Goal: Task Accomplishment & Management: Use online tool/utility

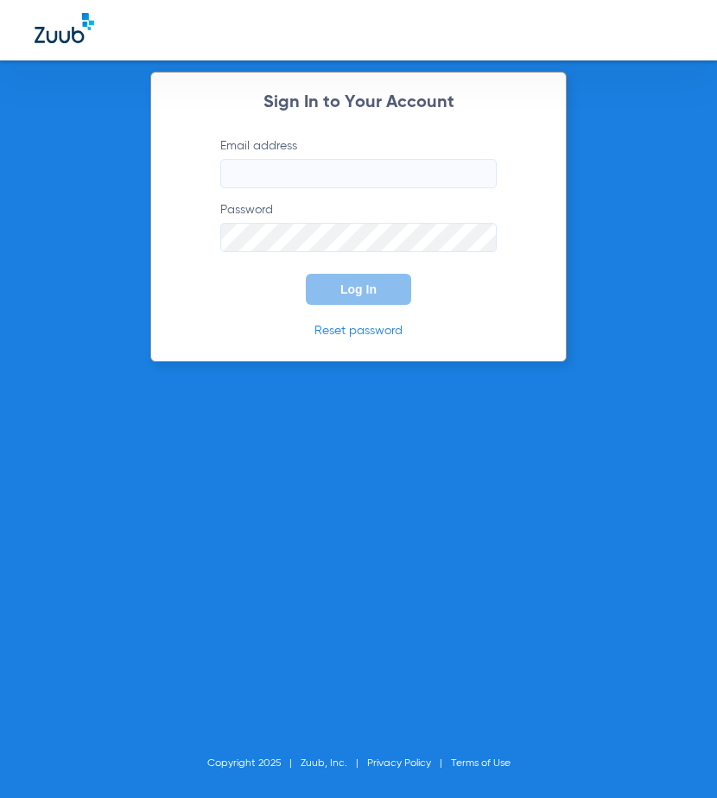
click at [388, 165] on input "Email address" at bounding box center [358, 173] width 276 height 29
paste input "[EMAIL_ADDRESS][DOMAIN_NAME]"
type input "[EMAIL_ADDRESS][DOMAIN_NAME]"
click at [378, 287] on button "Log In" at bounding box center [358, 289] width 105 height 31
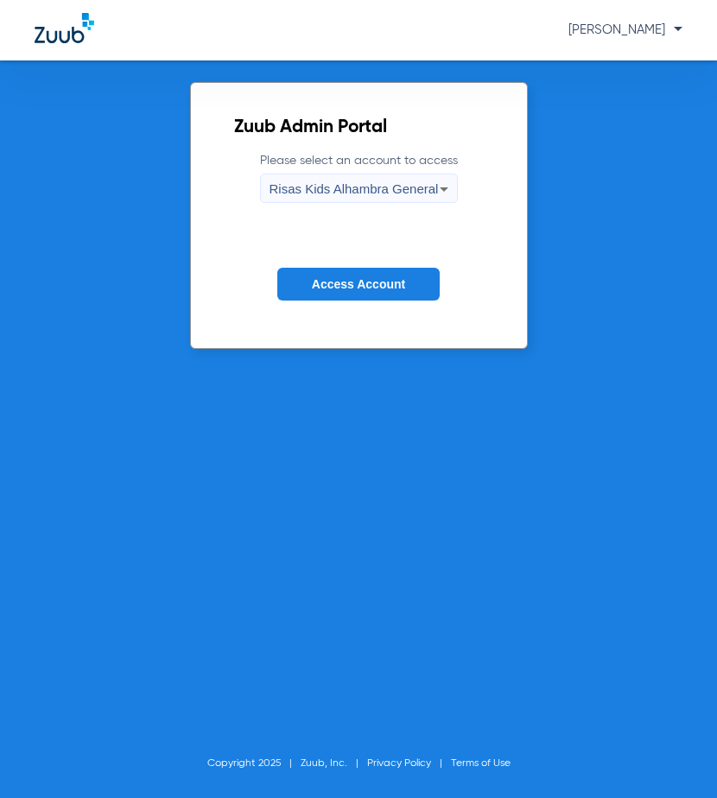
click at [389, 190] on span "Risas Kids Alhambra General" at bounding box center [353, 188] width 169 height 15
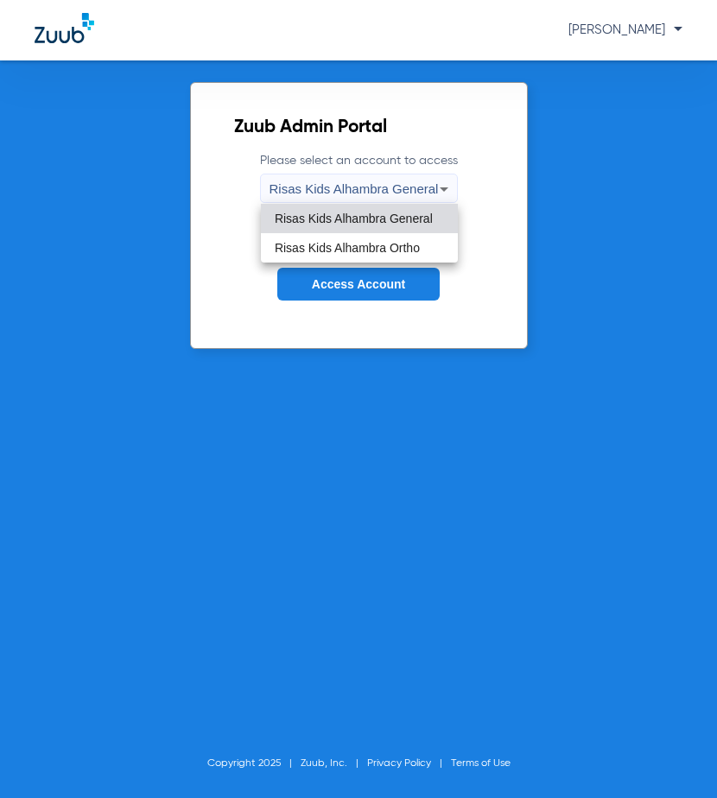
click at [389, 190] on div at bounding box center [358, 399] width 717 height 798
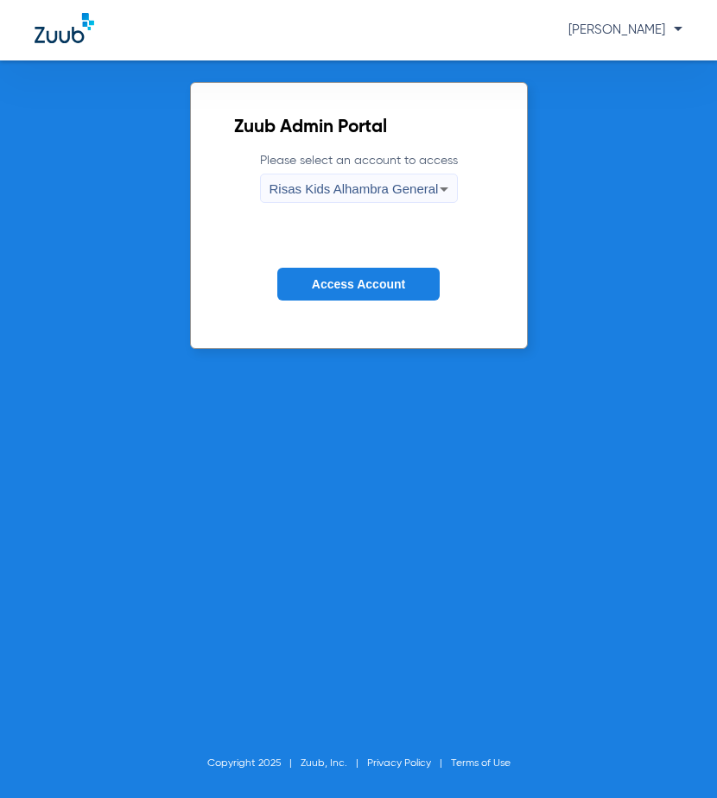
click at [370, 271] on button "Access Account" at bounding box center [358, 285] width 162 height 34
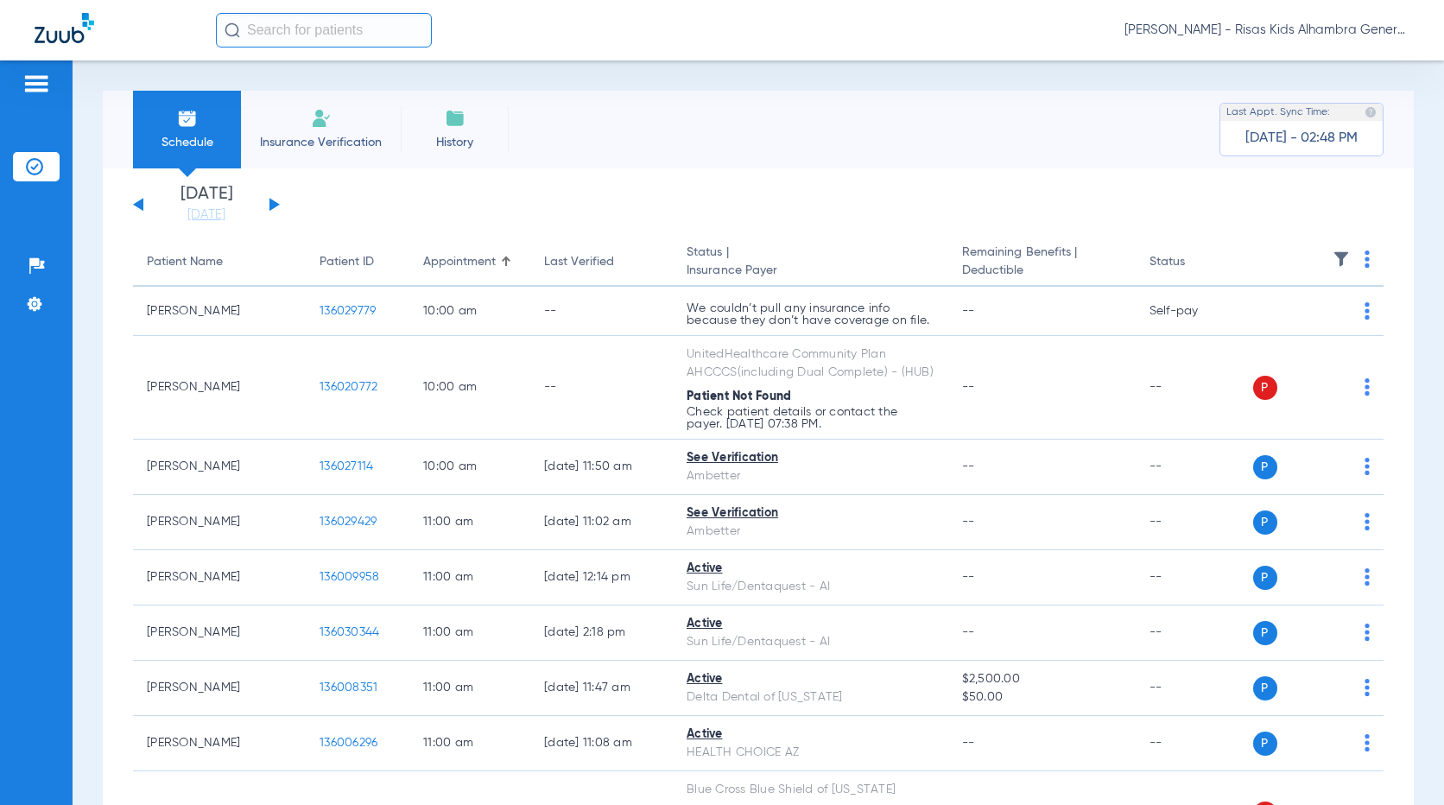
click at [338, 146] on span "Insurance Verification" at bounding box center [321, 142] width 134 height 17
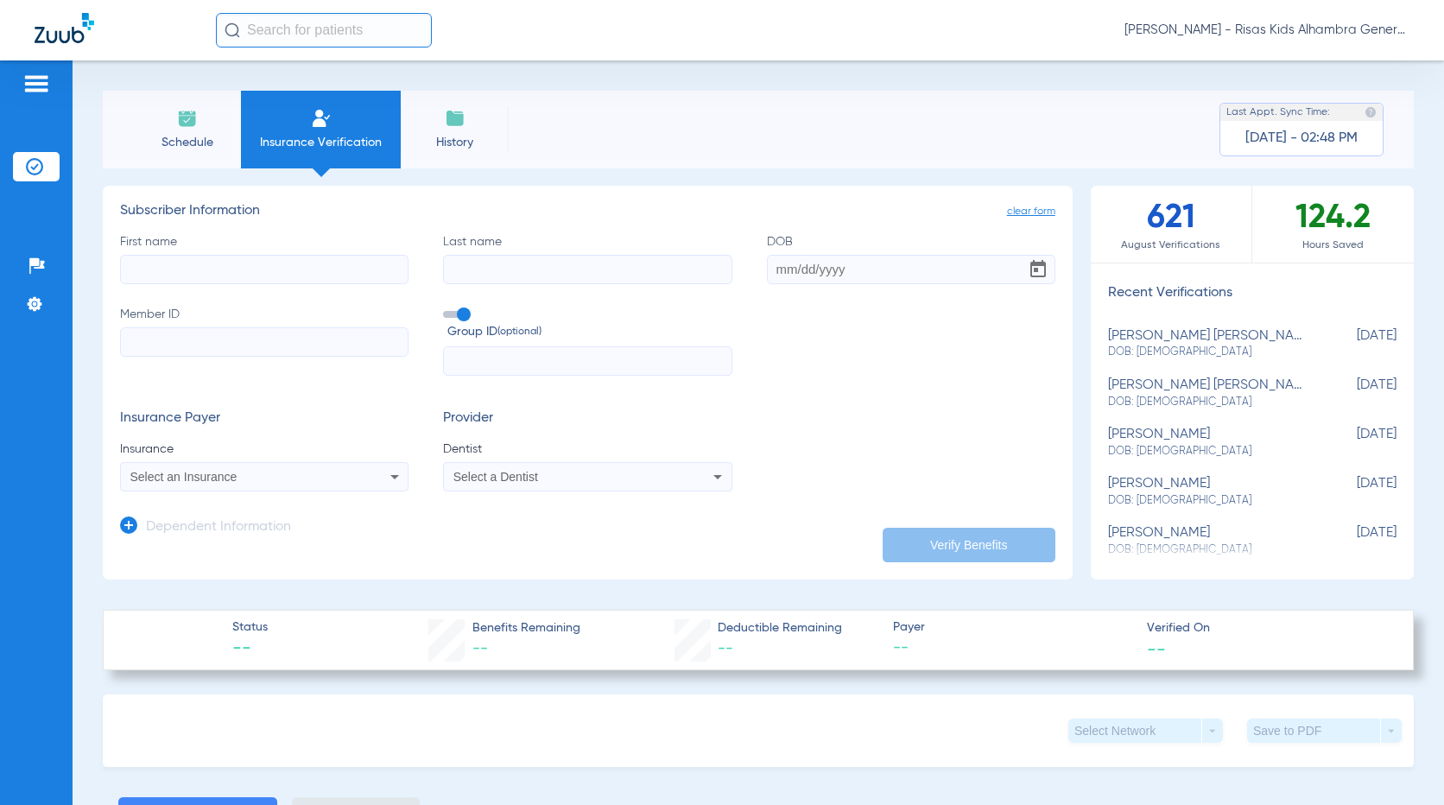
paste input "115870302601"
type input "115870302601"
click at [315, 487] on div "Select an Insurance" at bounding box center [264, 476] width 287 height 21
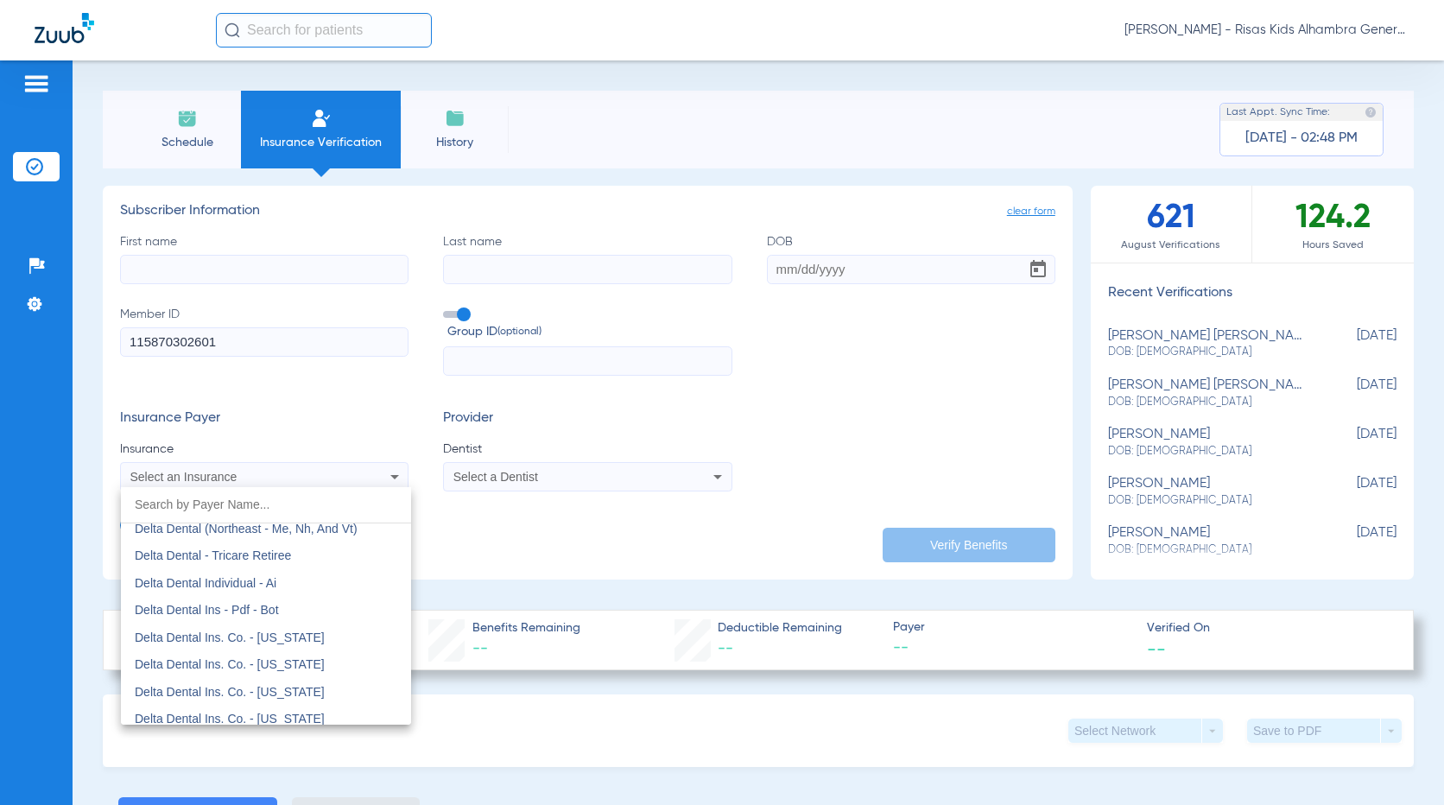
scroll to position [2878, 0]
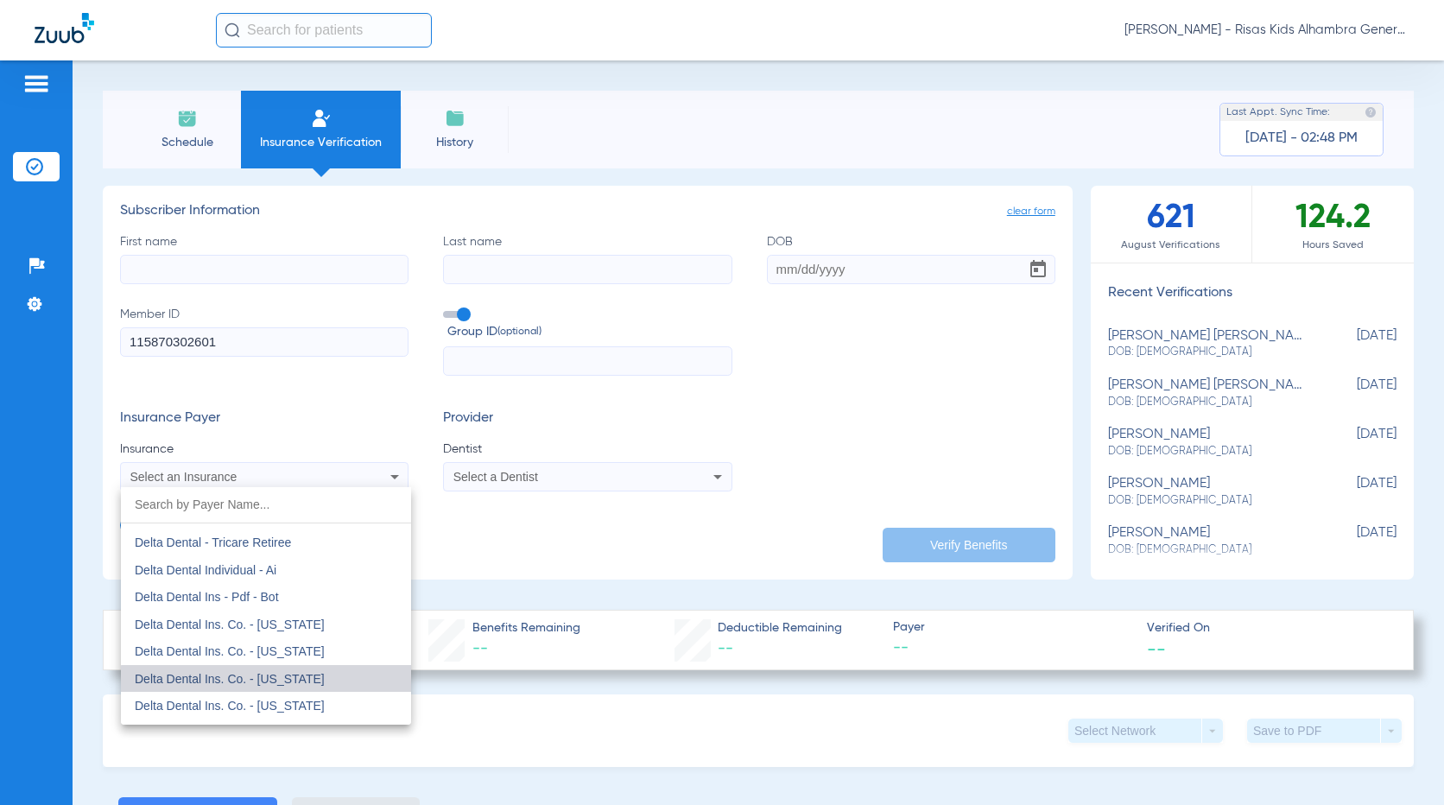
click at [293, 684] on span "Delta Dental Ins. Co. - [US_STATE]" at bounding box center [230, 679] width 190 height 14
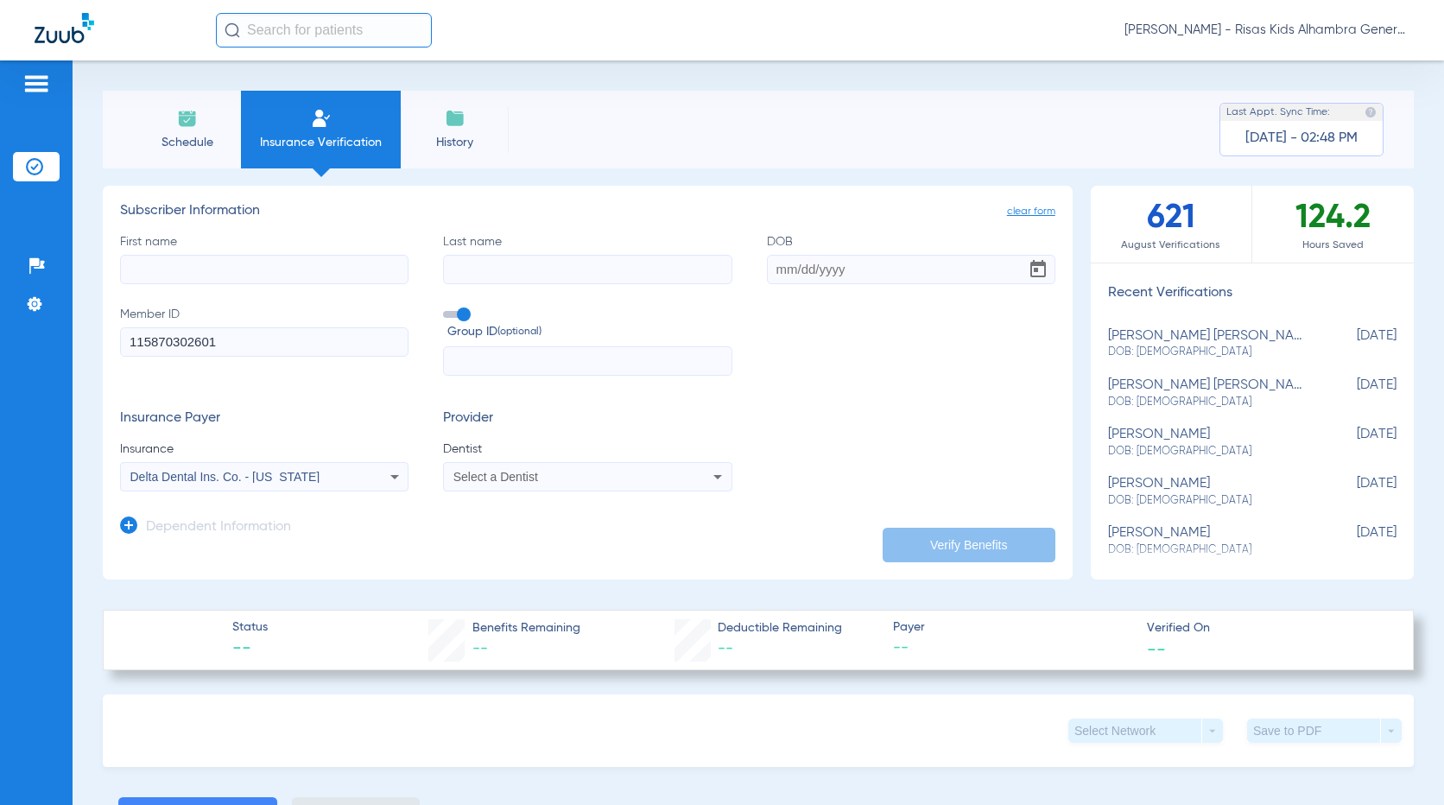
click at [539, 479] on div "Select a Dentist" at bounding box center [560, 477] width 215 height 12
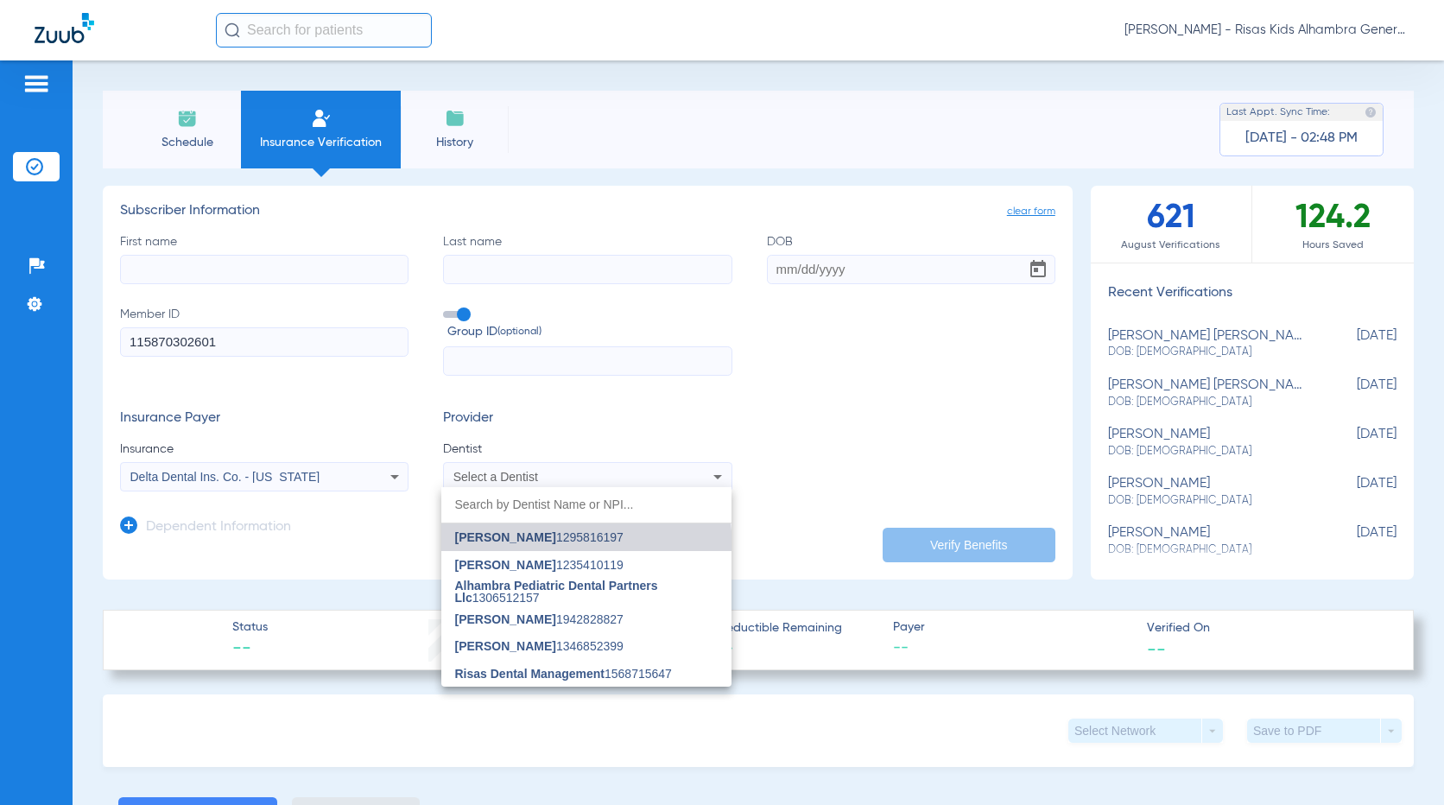
click at [535, 549] on mat-option "[PERSON_NAME] 1295816197" at bounding box center [586, 537] width 290 height 28
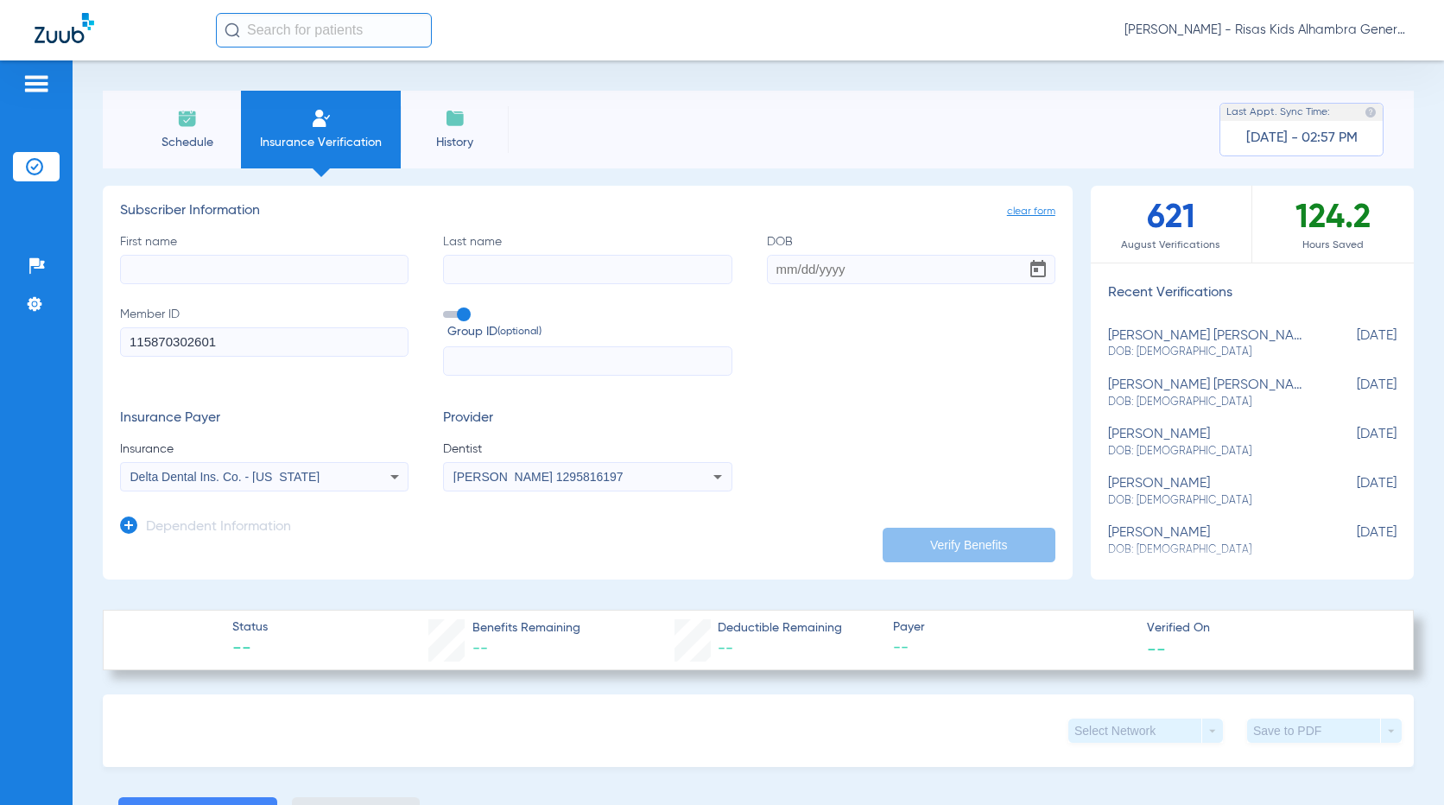
paste input "[DATE]"
type input "[DATE]"
click at [318, 271] on input "First name" at bounding box center [264, 269] width 288 height 29
paste input "[PERSON_NAME]"
type input "[PERSON_NAME]"
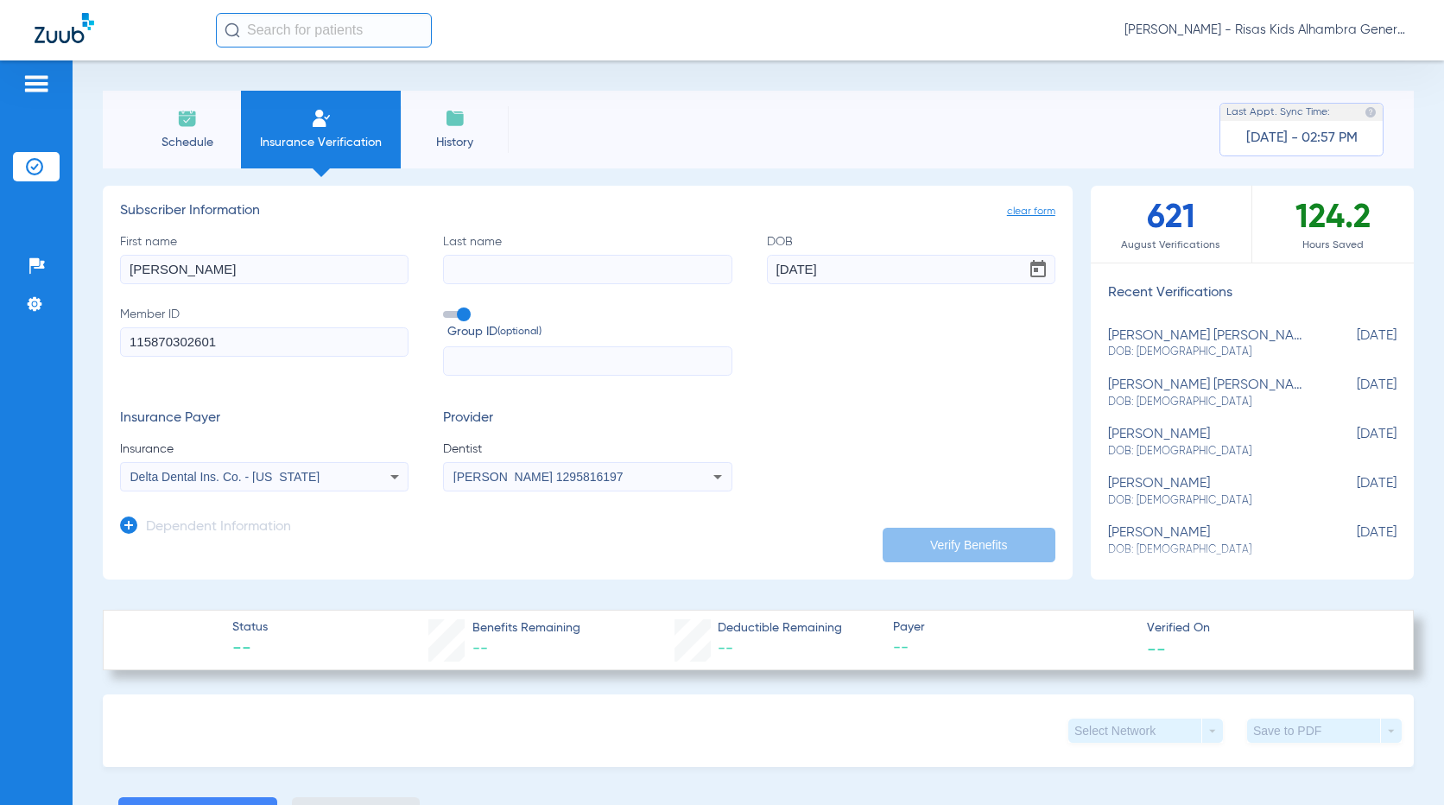
paste input "[PERSON_NAME]"
drag, startPoint x: 501, startPoint y: 266, endPoint x: 316, endPoint y: 290, distance: 186.4
click at [316, 290] on div "First name [PERSON_NAME] Last name [PERSON_NAME] DOB [DEMOGRAPHIC_DATA] Member …" at bounding box center [587, 304] width 935 height 143
type input "[PERSON_NAME]"
drag, startPoint x: 176, startPoint y: 270, endPoint x: 375, endPoint y: 270, distance: 198.6
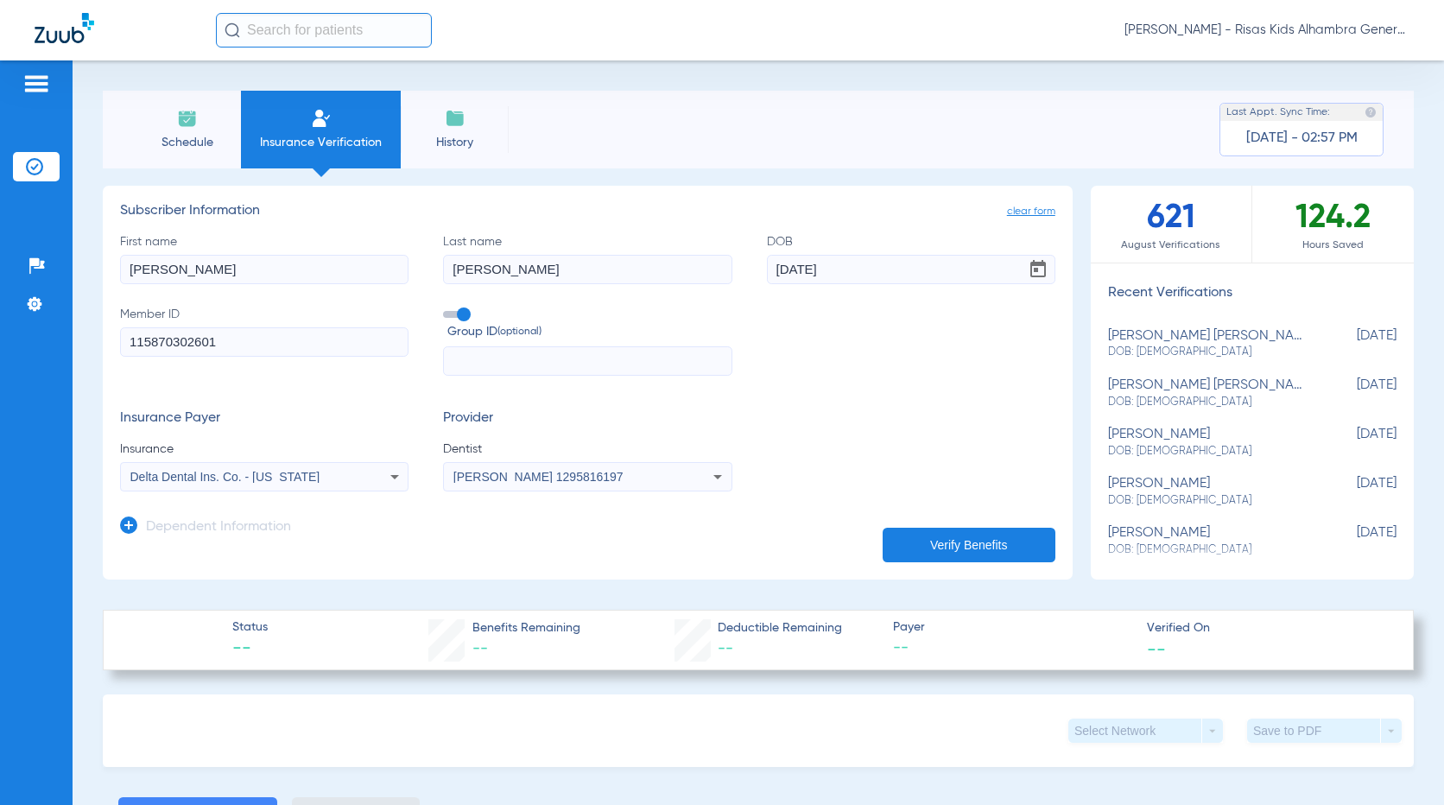
click at [377, 270] on input "[PERSON_NAME]" at bounding box center [264, 269] width 288 height 29
type input "[PERSON_NAME]"
drag, startPoint x: 870, startPoint y: 263, endPoint x: 740, endPoint y: 270, distance: 129.7
click at [716, 270] on div "First name [PERSON_NAME] Last name [PERSON_NAME] DOB [DEMOGRAPHIC_DATA] Member …" at bounding box center [587, 304] width 935 height 143
paste input "21/1991"
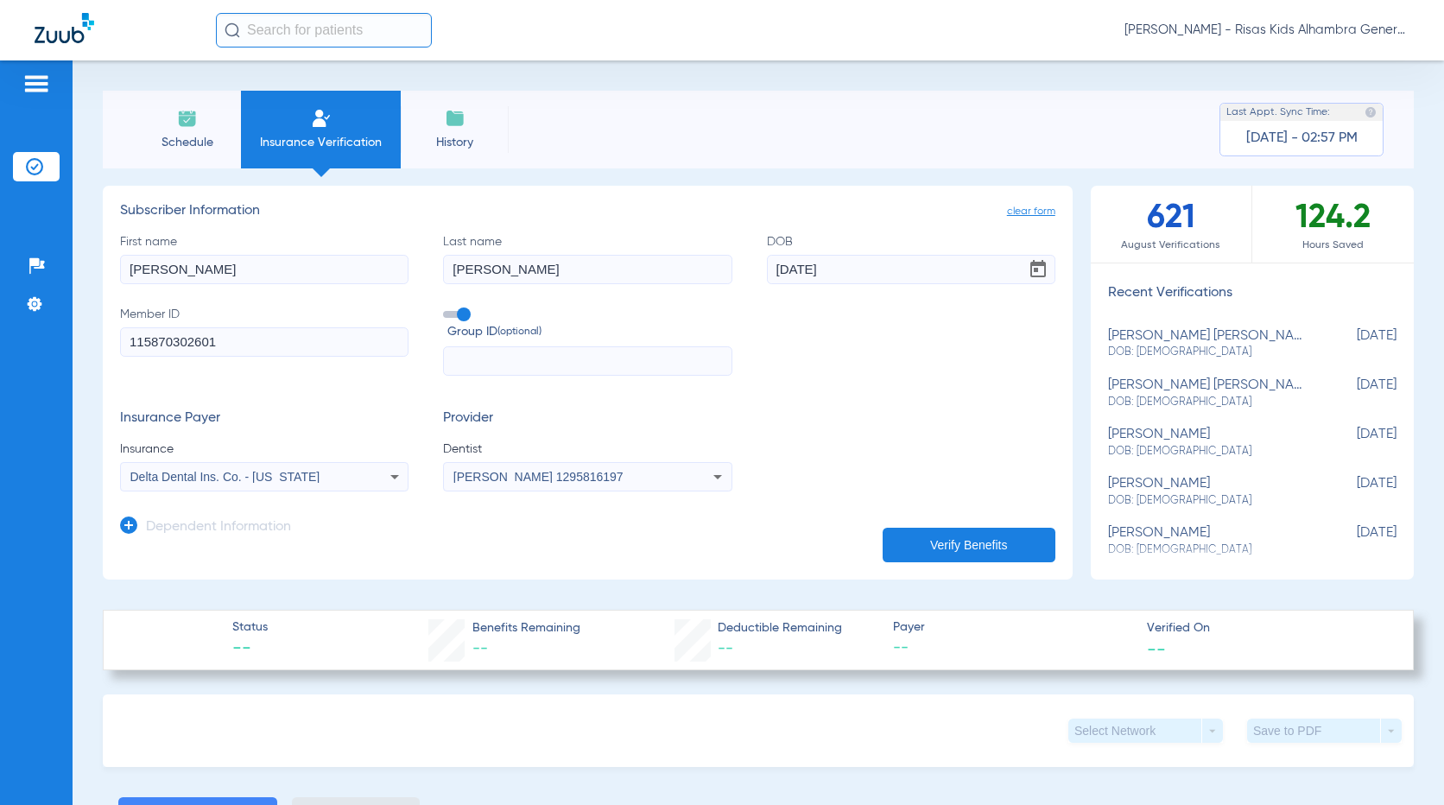
type input "[DATE]"
click at [716, 551] on button "Verify Benefits" at bounding box center [969, 545] width 173 height 35
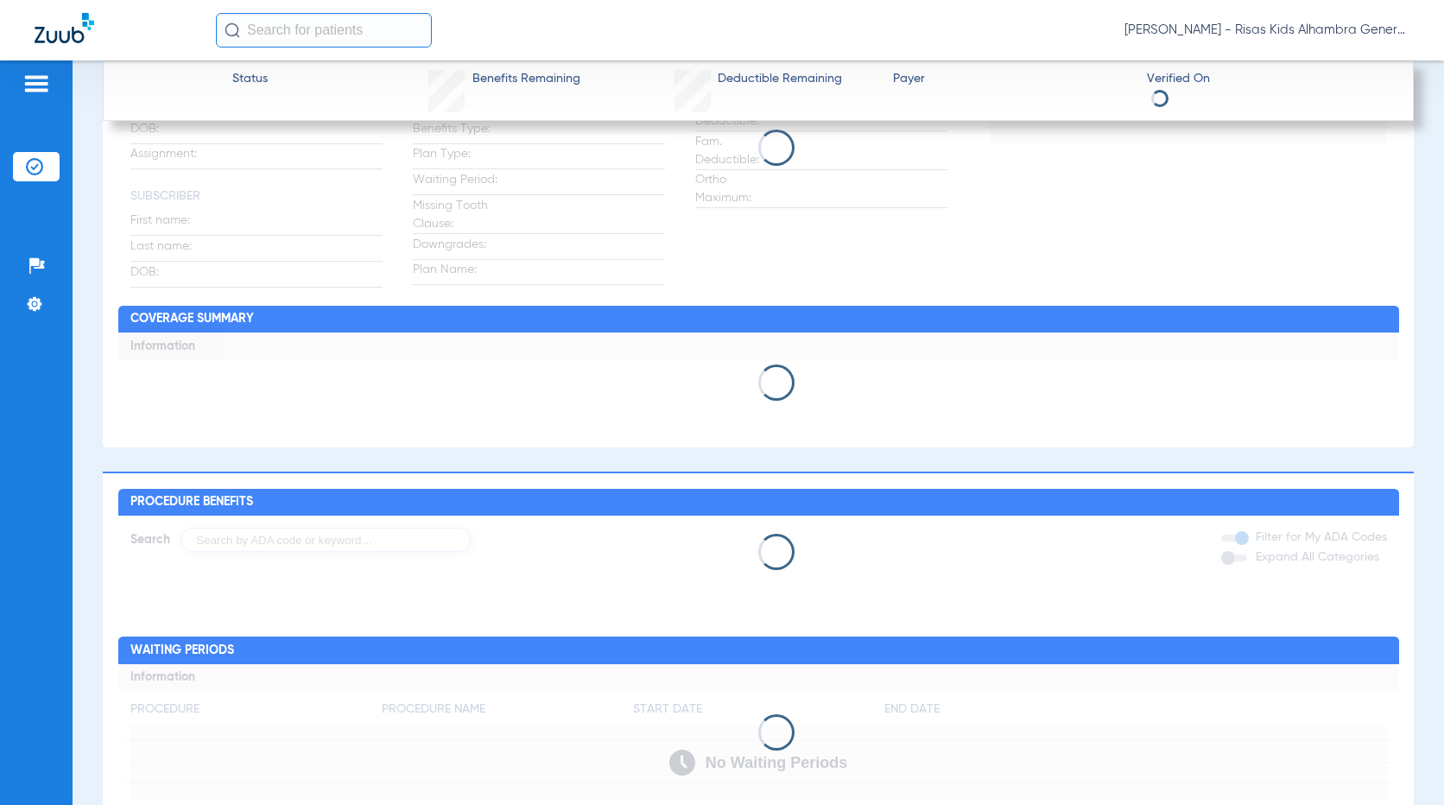
scroll to position [288, 0]
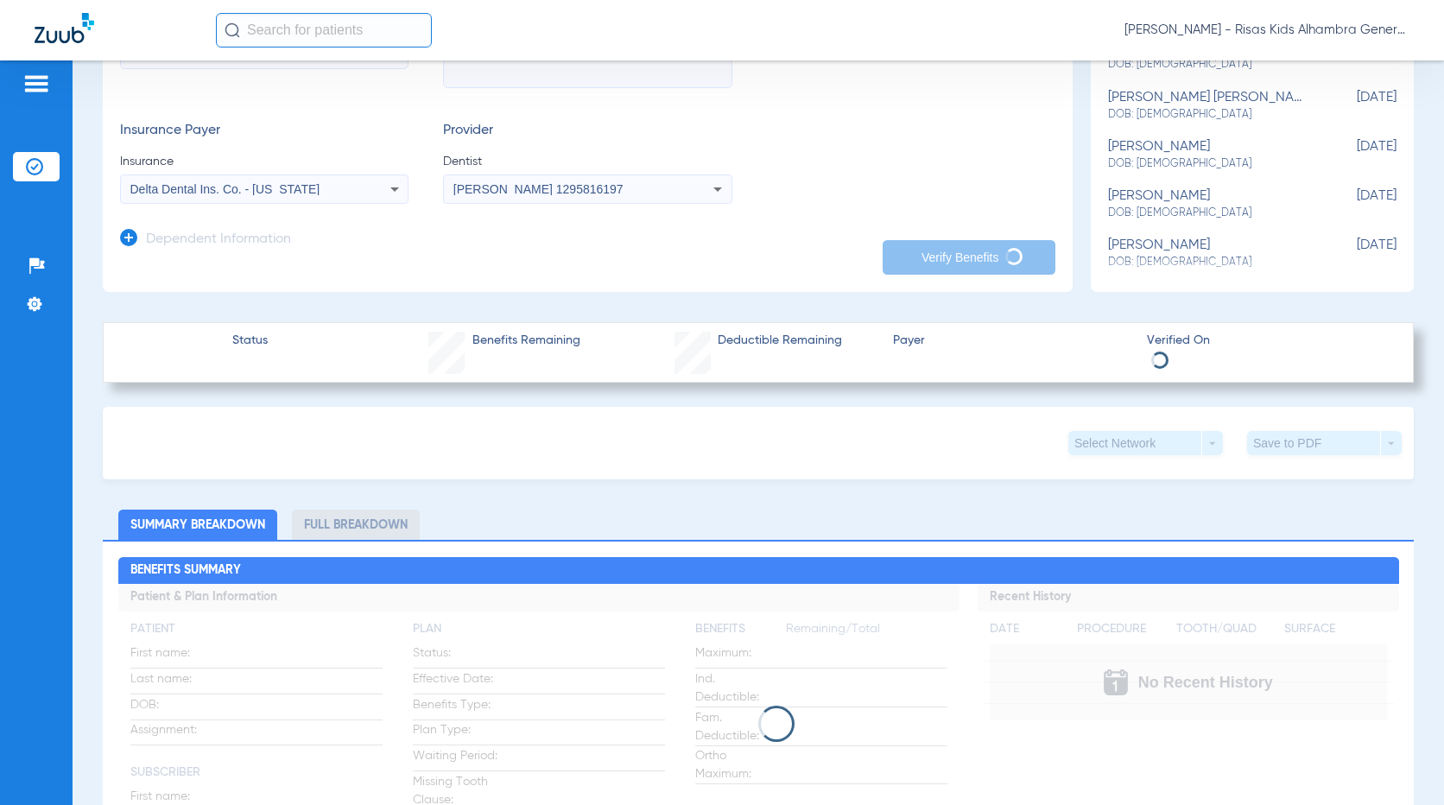
click at [716, 149] on div "Insurance Payer Insurance Delta Dental Ins. Co. - [US_STATE] Provider Dentist […" at bounding box center [587, 163] width 935 height 81
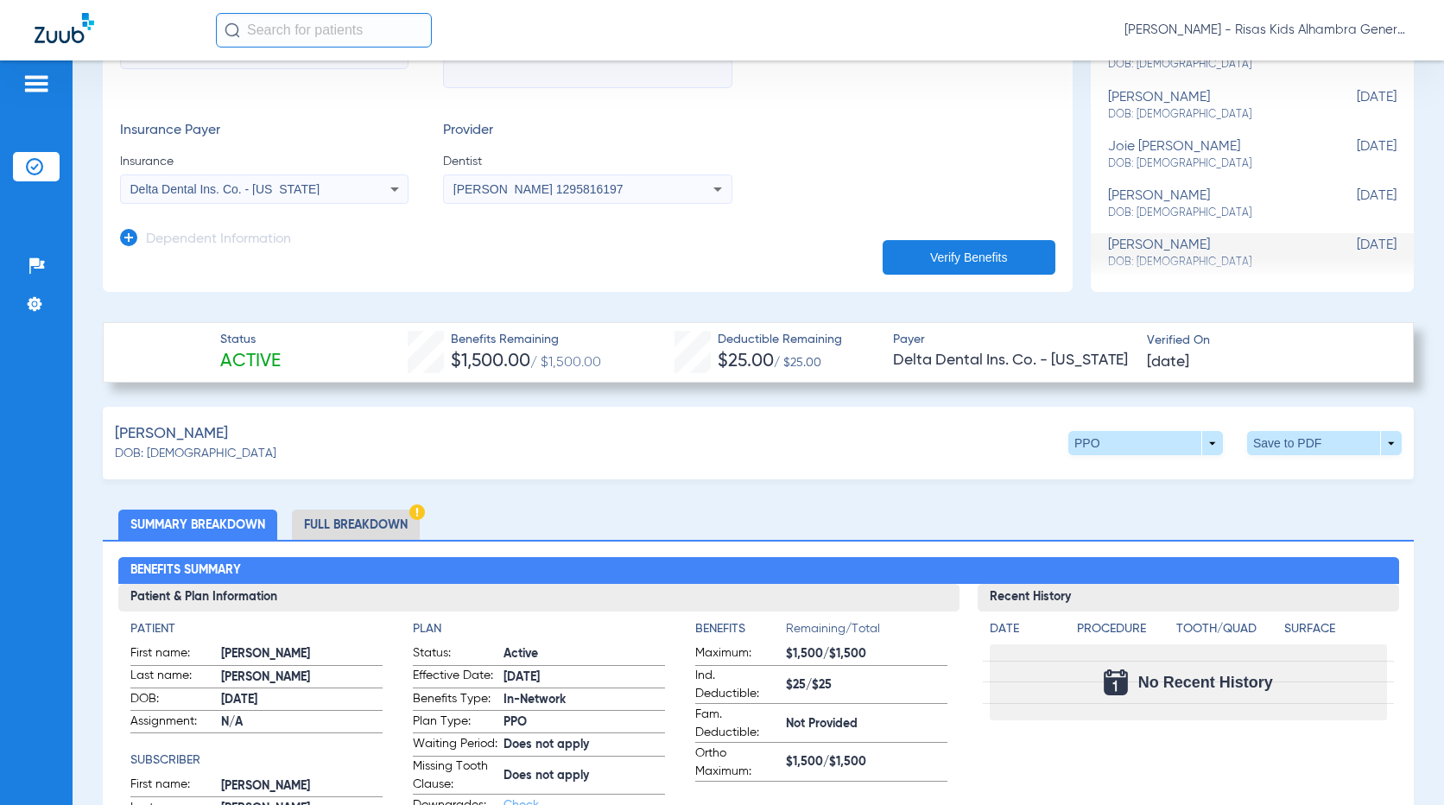
scroll to position [576, 0]
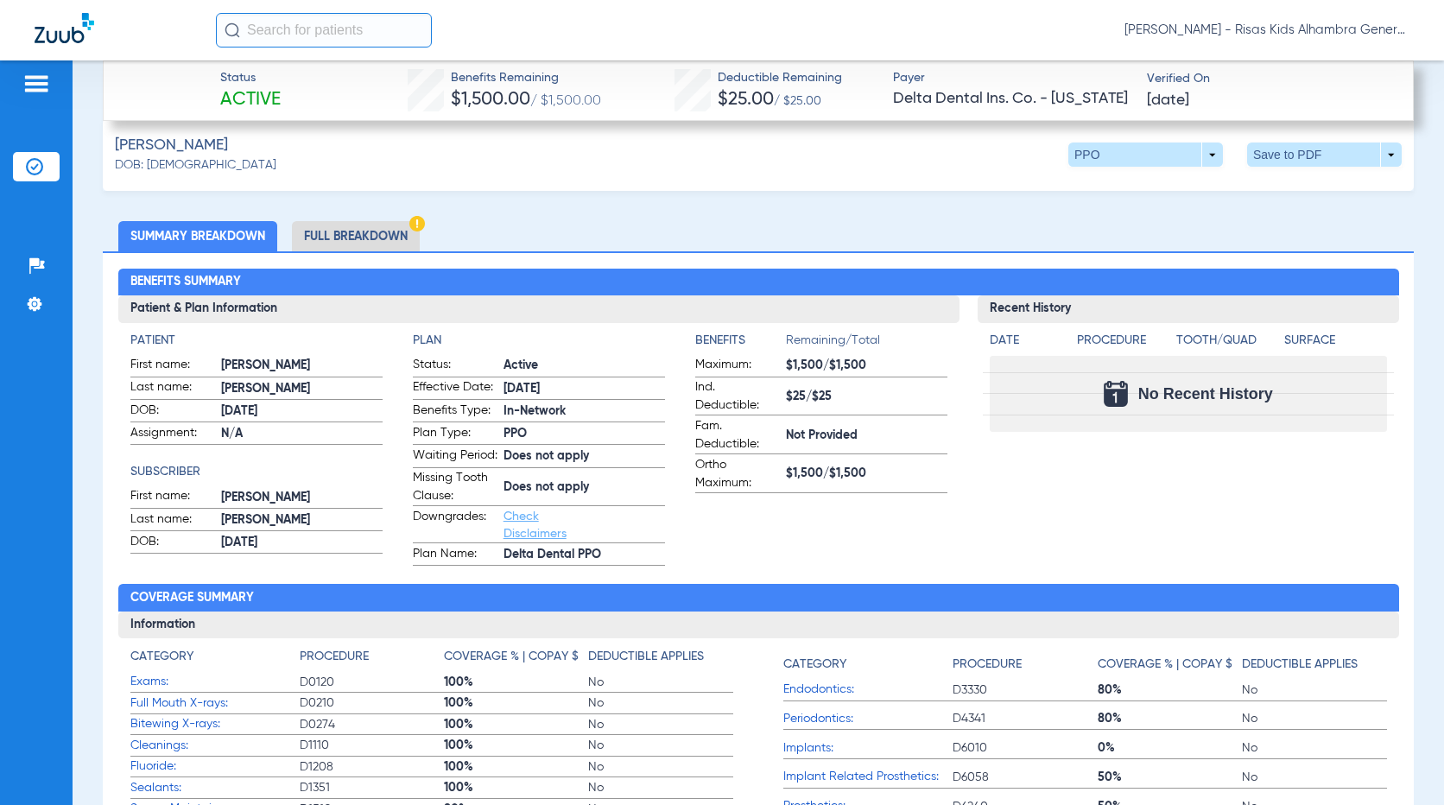
click at [373, 237] on li "Full Breakdown" at bounding box center [356, 236] width 128 height 30
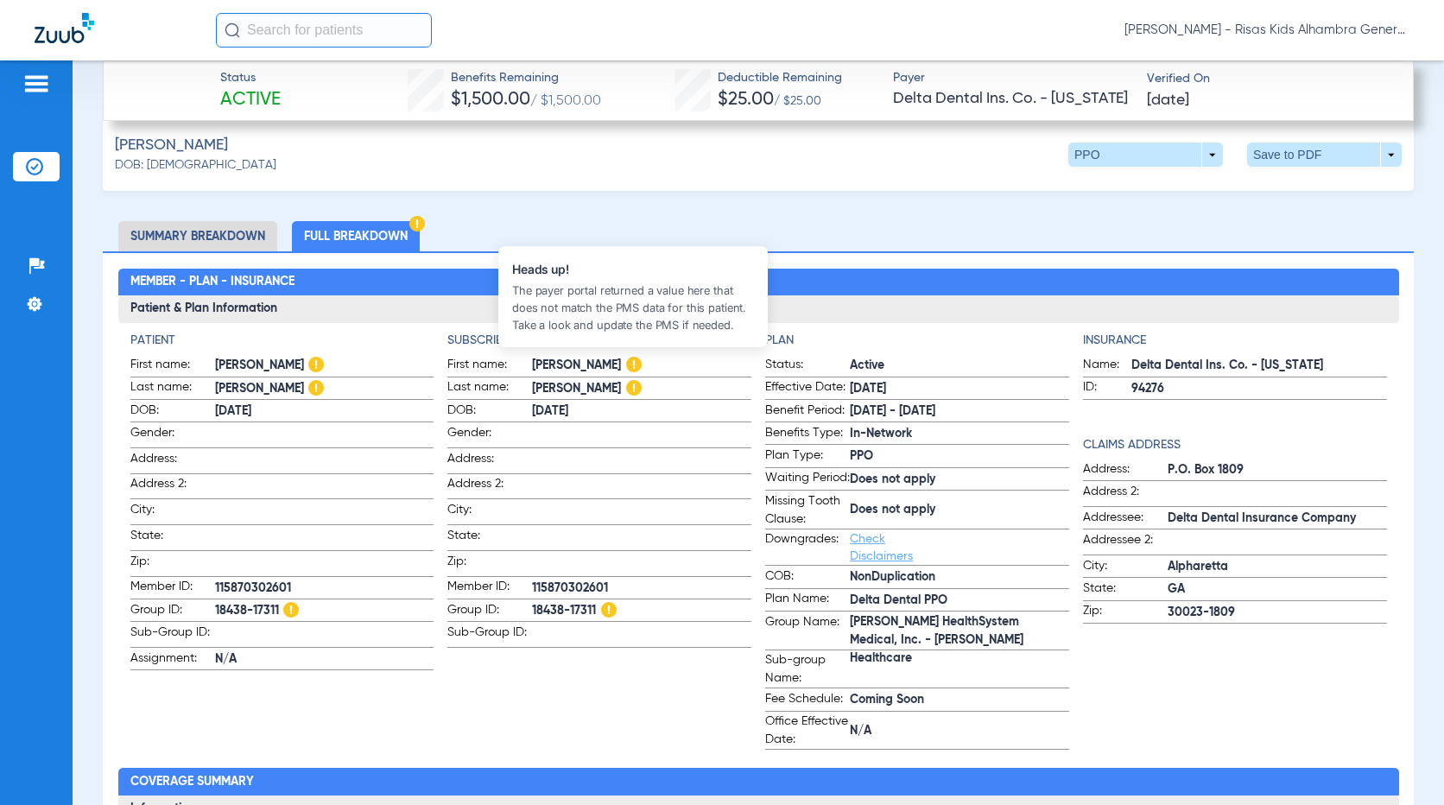
click at [627, 363] on img at bounding box center [634, 365] width 16 height 16
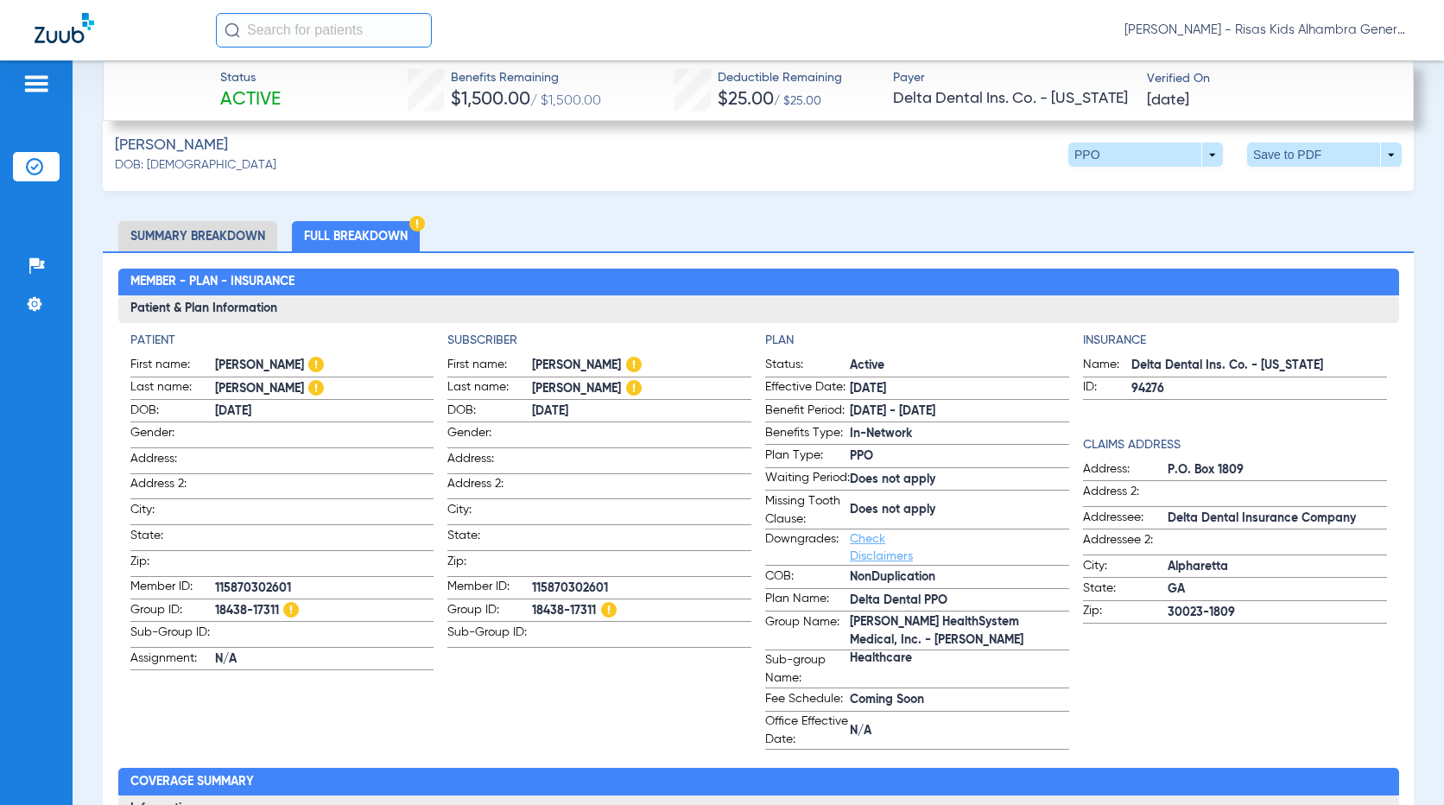
click at [172, 231] on li "Summary Breakdown" at bounding box center [197, 236] width 159 height 30
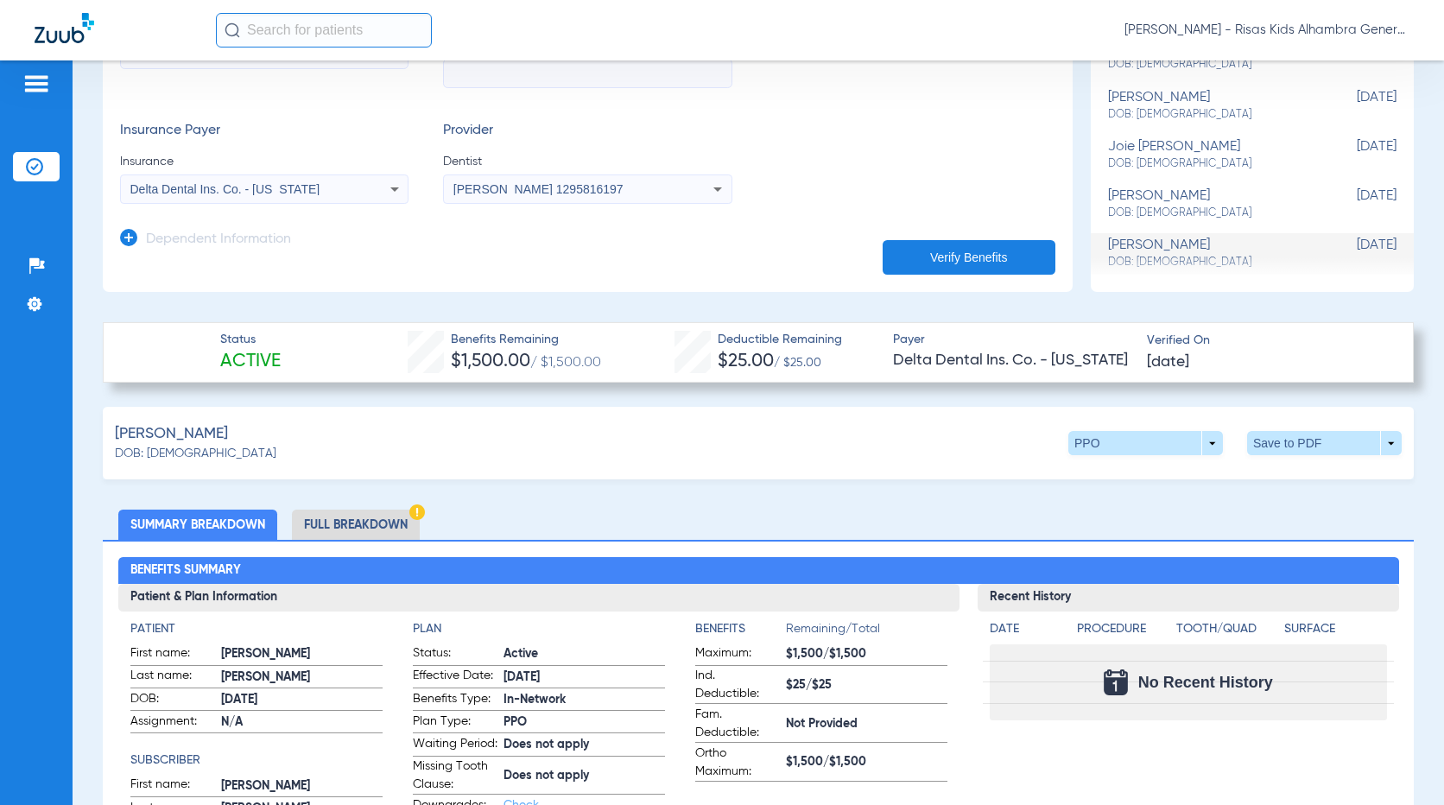
scroll to position [0, 0]
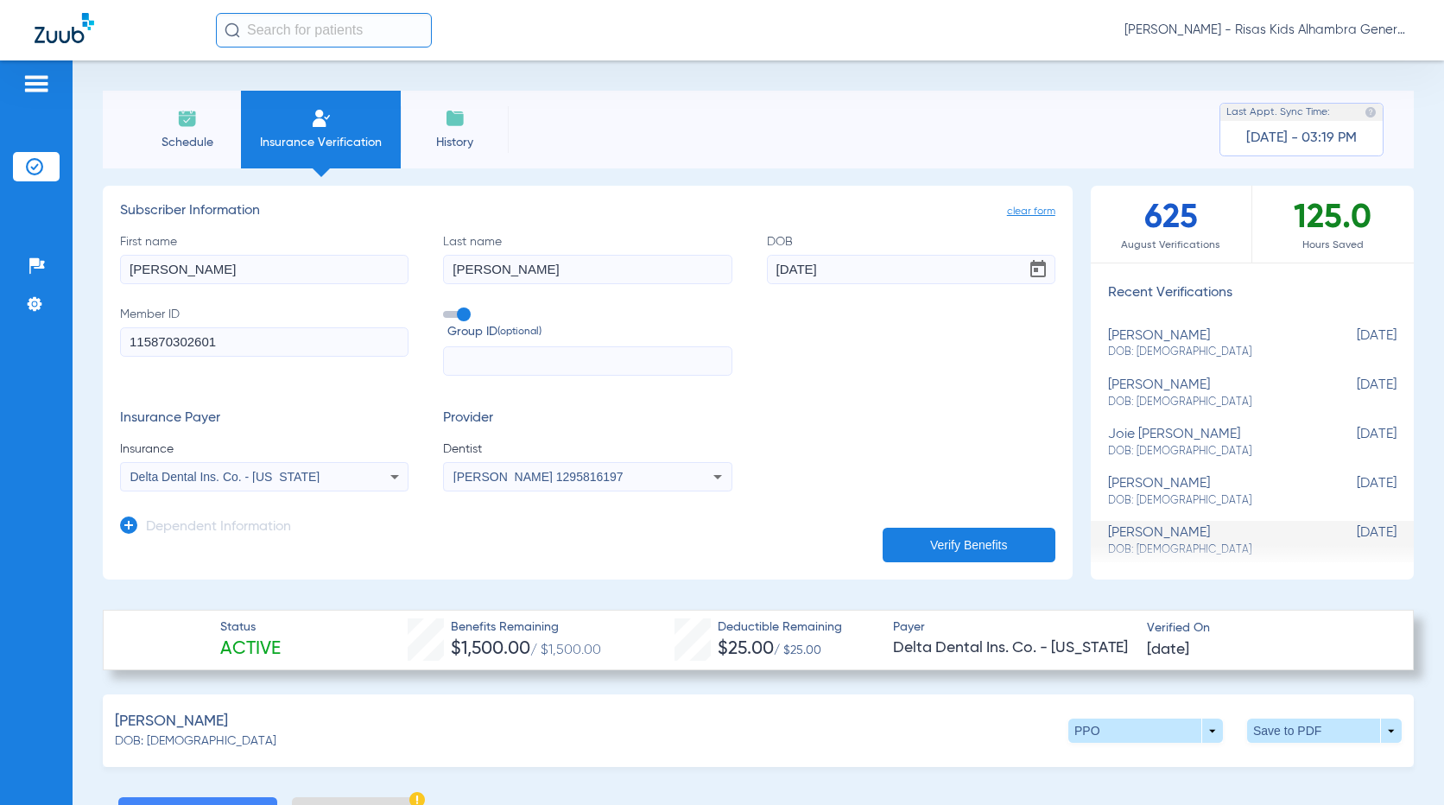
click at [41, 88] on img at bounding box center [36, 83] width 28 height 21
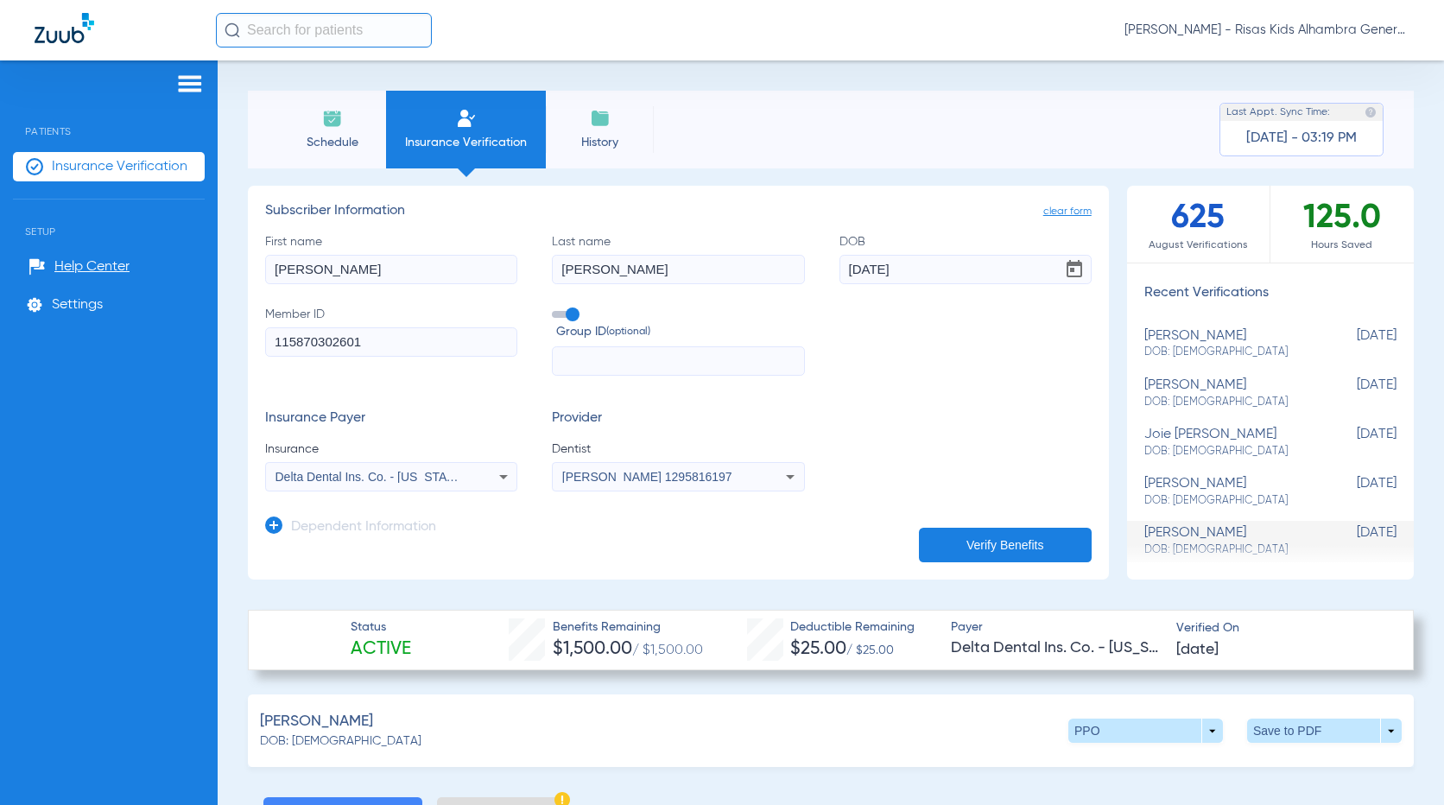
click at [187, 99] on span "Patients" at bounding box center [109, 118] width 192 height 38
click at [188, 81] on img at bounding box center [190, 83] width 28 height 21
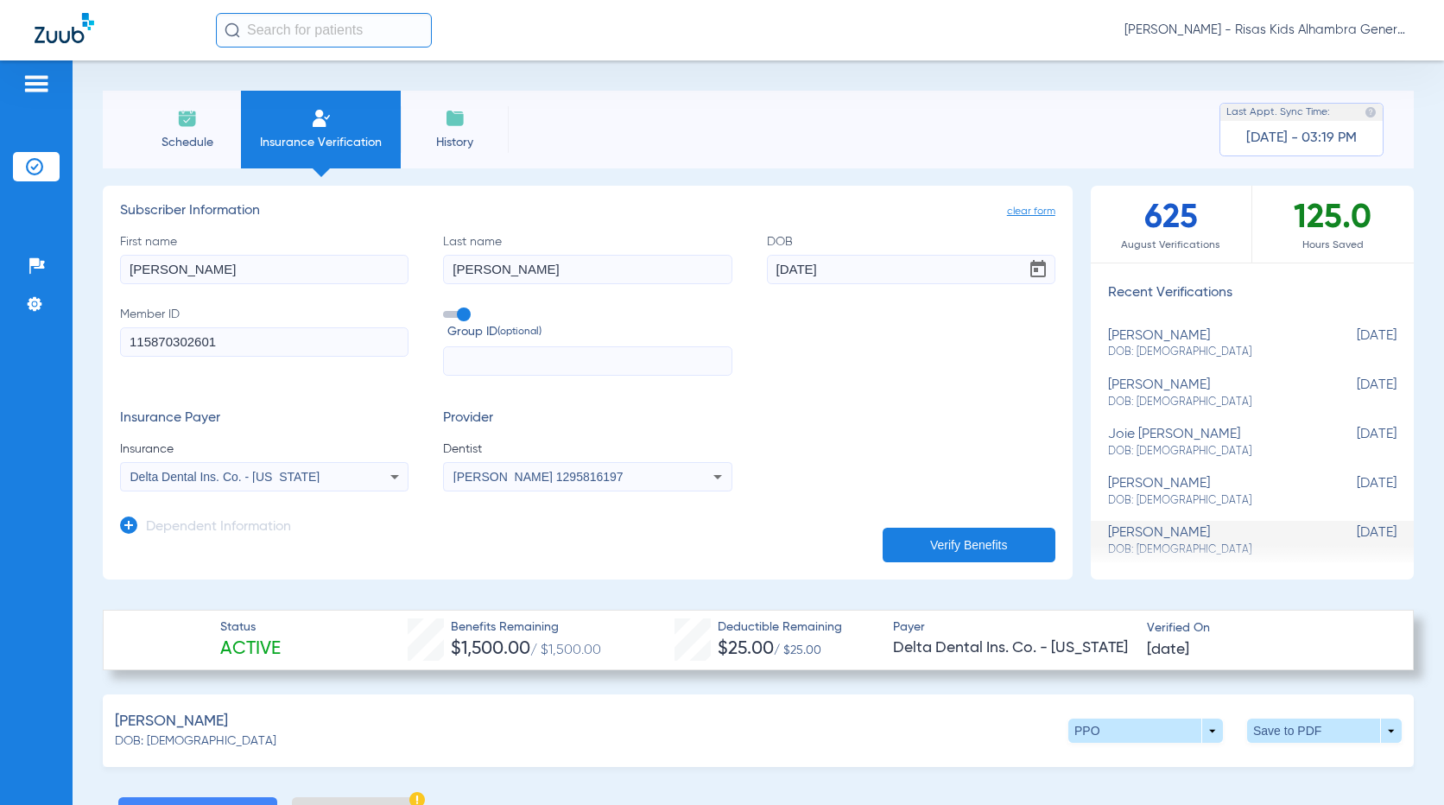
click at [181, 119] on img at bounding box center [187, 118] width 21 height 21
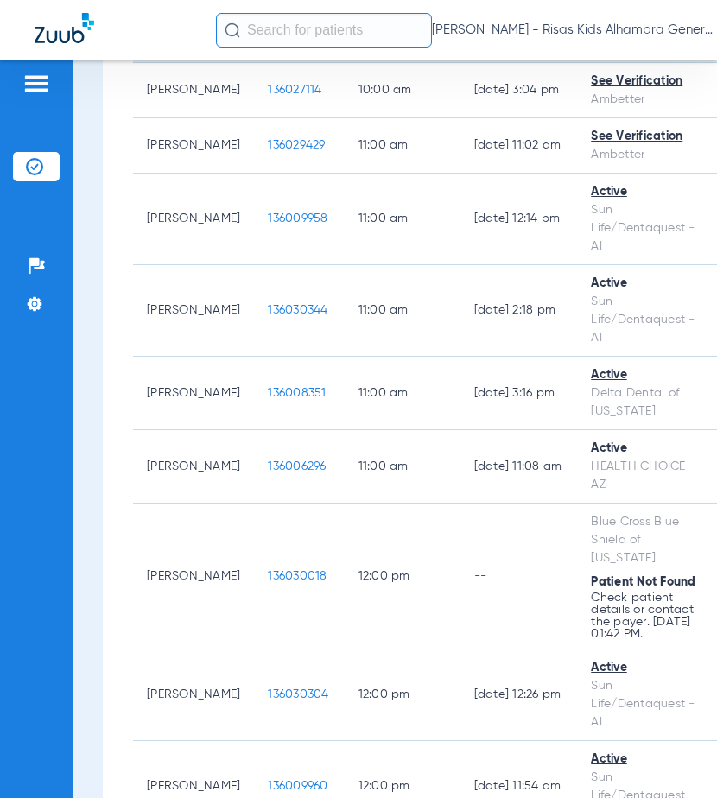
scroll to position [738, 0]
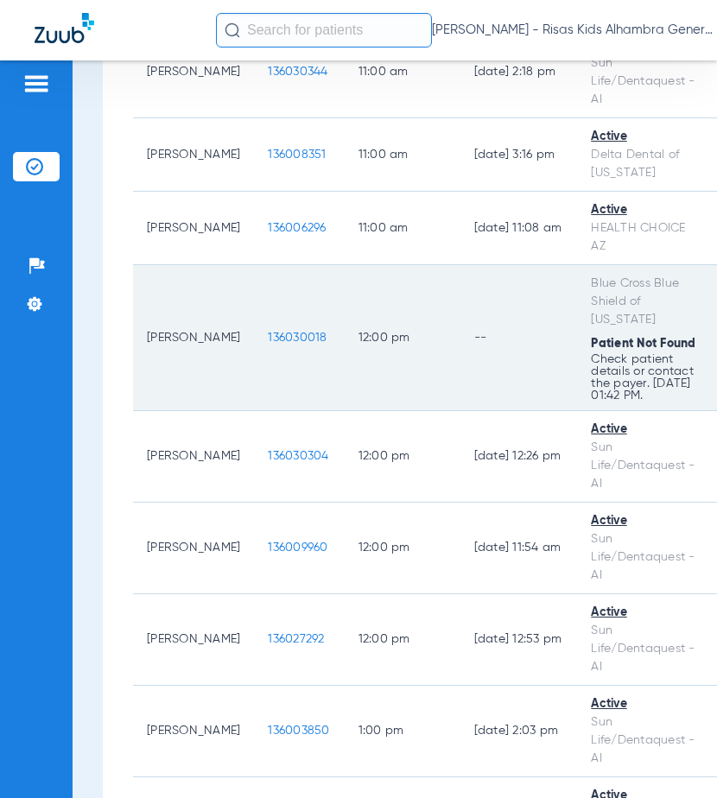
click at [184, 355] on td "[PERSON_NAME]" at bounding box center [193, 338] width 121 height 146
click at [268, 344] on span "136030018" at bounding box center [297, 338] width 59 height 12
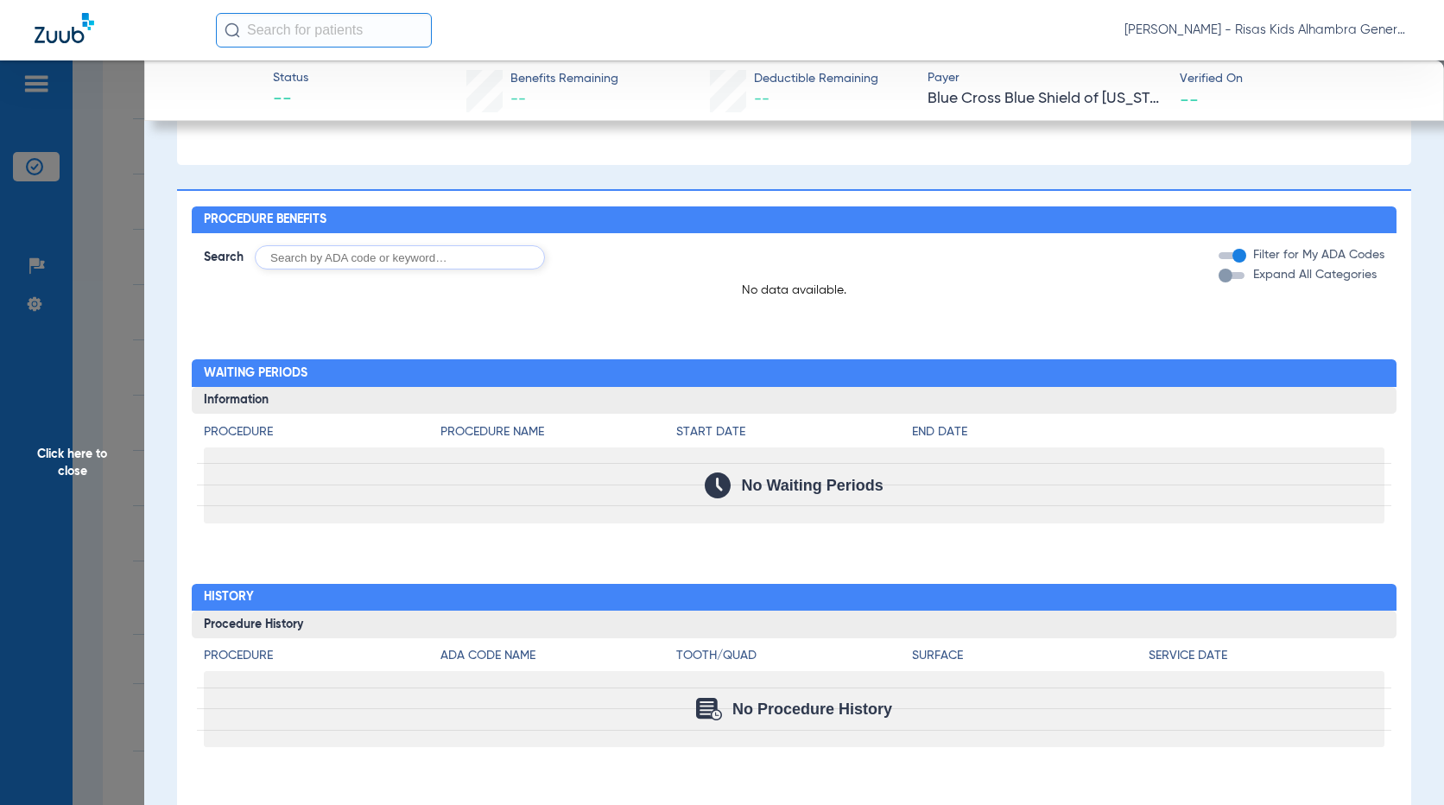
scroll to position [0, 0]
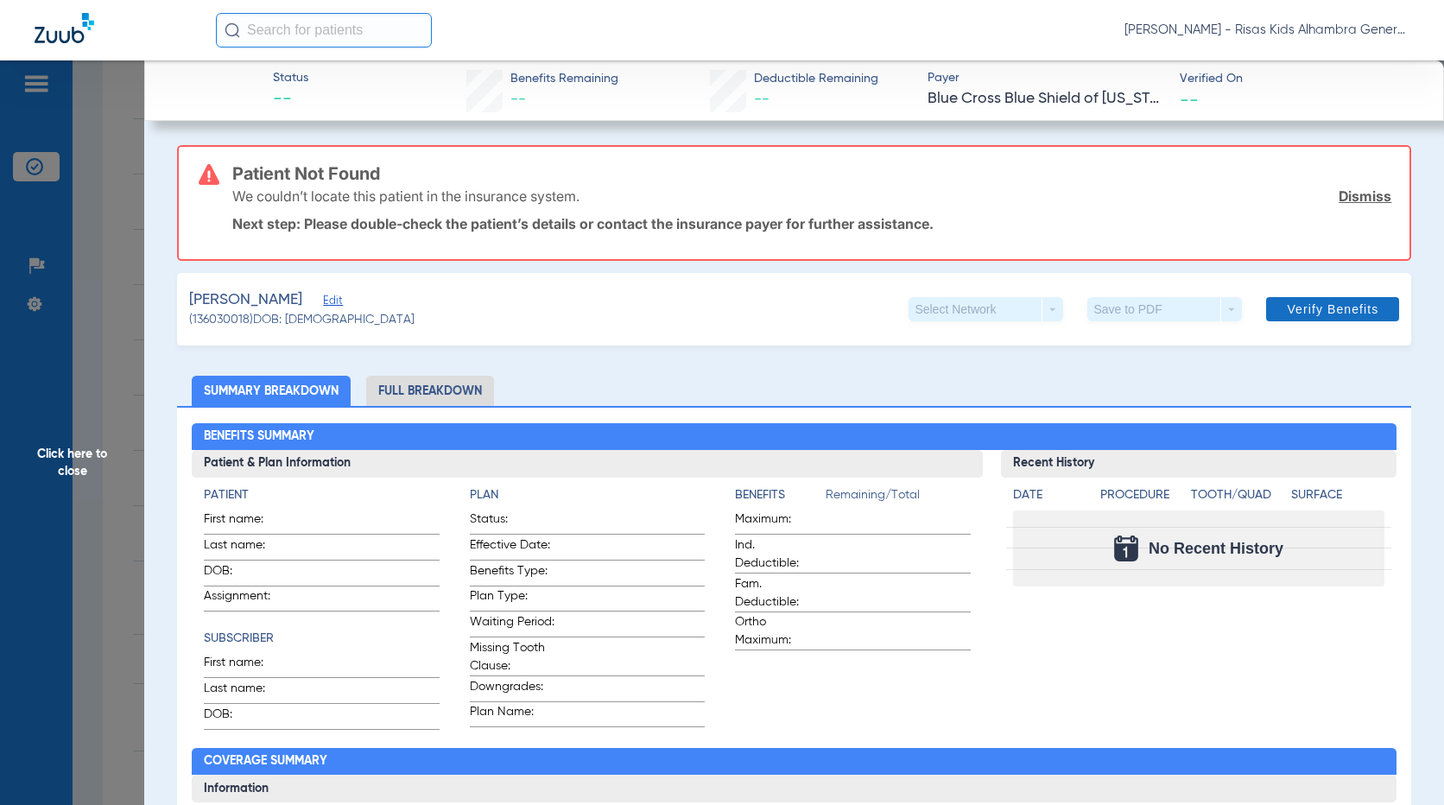
click at [716, 301] on span at bounding box center [1332, 308] width 133 height 41
